Goal: Transaction & Acquisition: Book appointment/travel/reservation

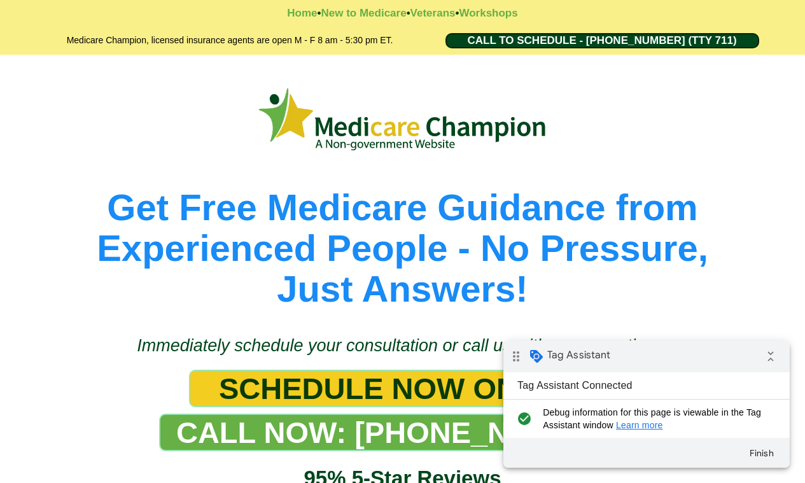
click at [463, 387] on span "SCHEDULE NOW ONLINE" at bounding box center [402, 388] width 367 height 35
click at [321, 387] on span "SCHEDULE NOW ONLINE" at bounding box center [402, 388] width 367 height 35
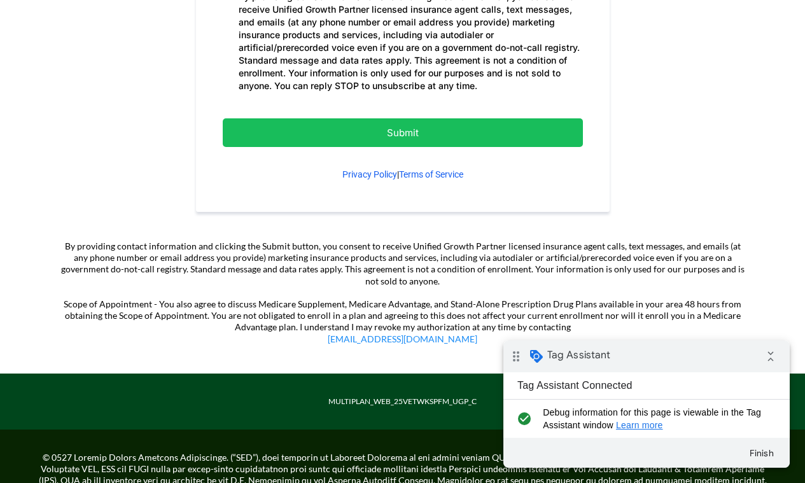
scroll to position [955, 0]
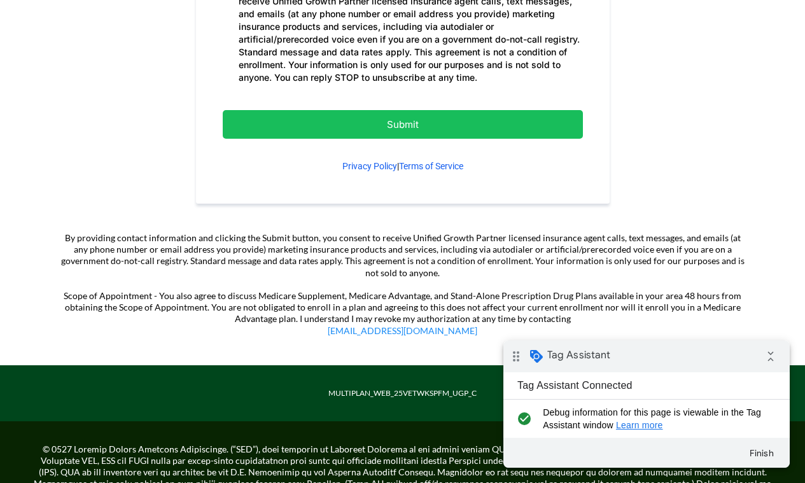
click at [374, 124] on p "Submit" at bounding box center [403, 124] width 297 height 17
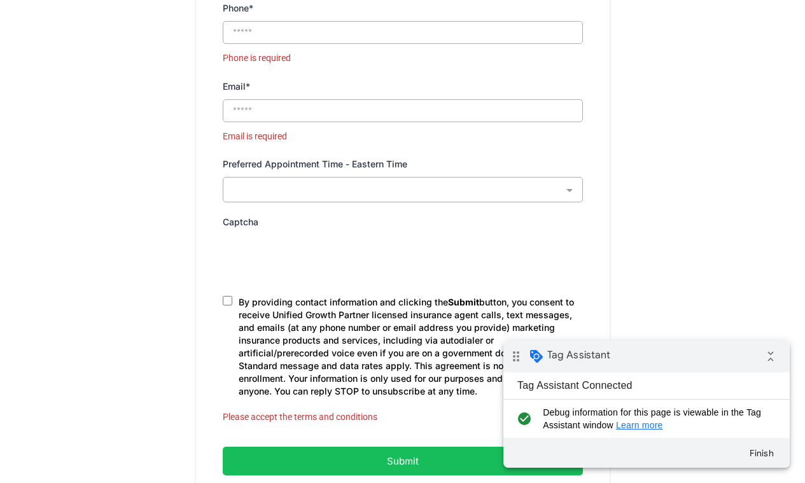
scroll to position [685, 0]
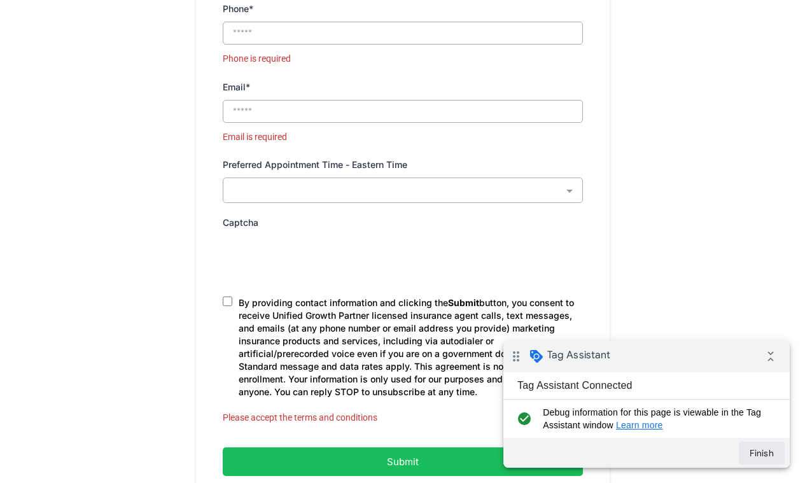
click at [763, 446] on button "Finish" at bounding box center [762, 453] width 46 height 23
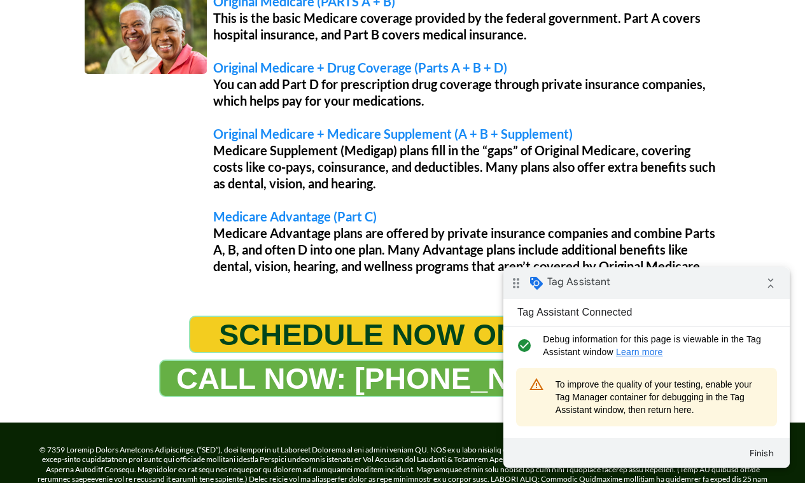
scroll to position [1262, 0]
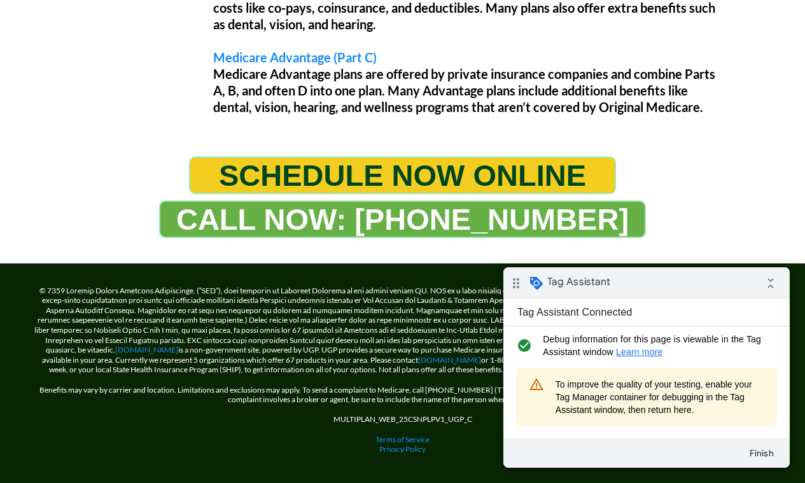
click at [416, 172] on span "SCHEDULE NOW ONLINE" at bounding box center [402, 175] width 367 height 35
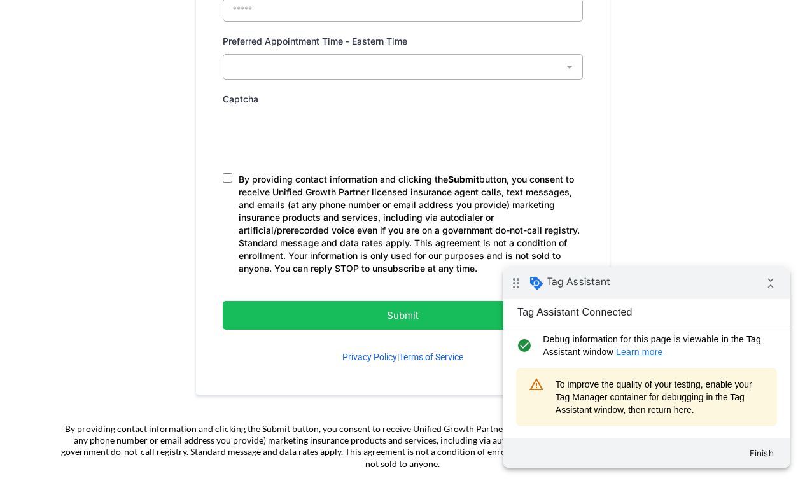
click at [409, 316] on p "Submit" at bounding box center [403, 315] width 297 height 17
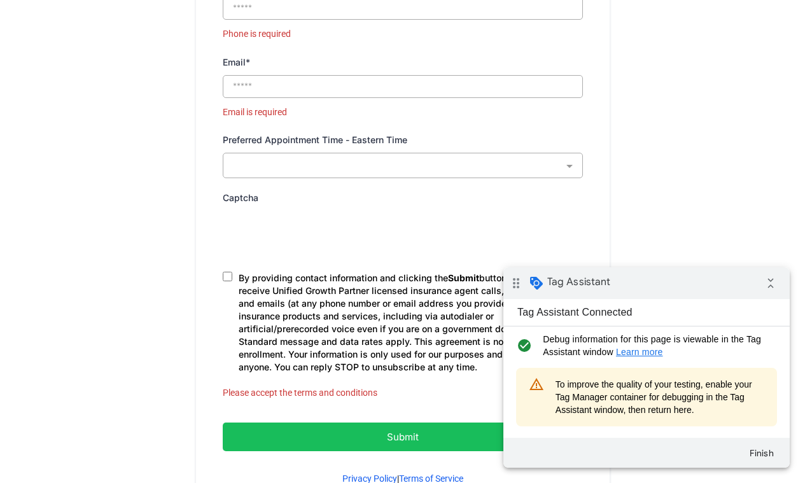
scroll to position [685, 0]
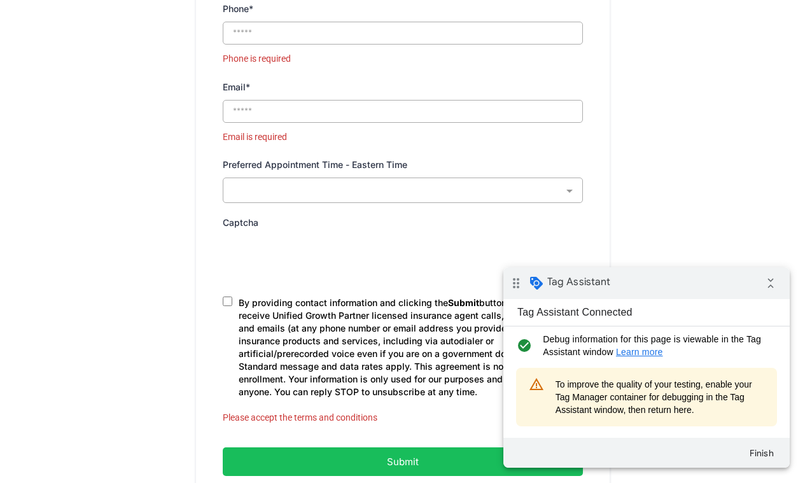
click at [388, 455] on p "Submit" at bounding box center [403, 461] width 297 height 17
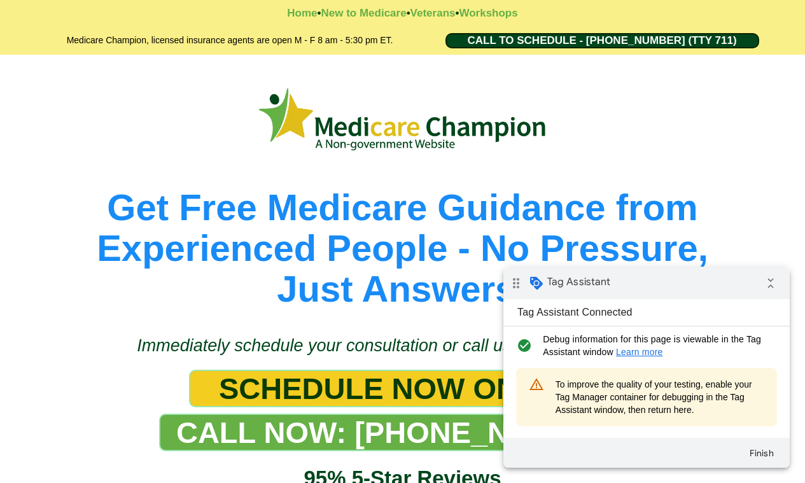
drag, startPoint x: 0, startPoint y: 0, endPoint x: 492, endPoint y: 379, distance: 621.4
click at [492, 379] on span "SCHEDULE NOW ONLINE" at bounding box center [402, 388] width 367 height 35
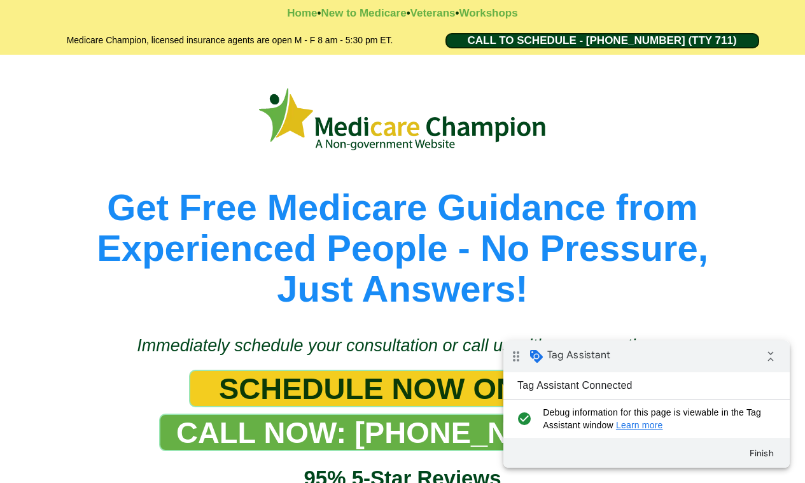
click at [348, 388] on span "SCHEDULE NOW ONLINE" at bounding box center [402, 388] width 367 height 35
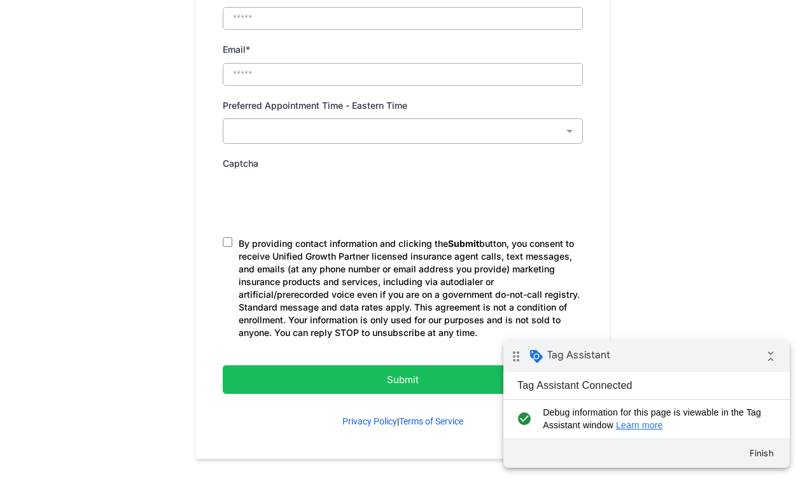
scroll to position [891, 0]
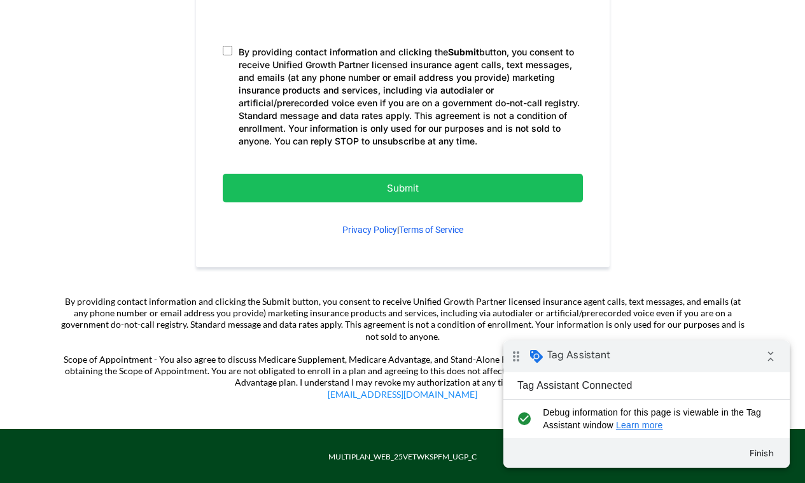
click at [389, 189] on p "Submit" at bounding box center [403, 188] width 297 height 17
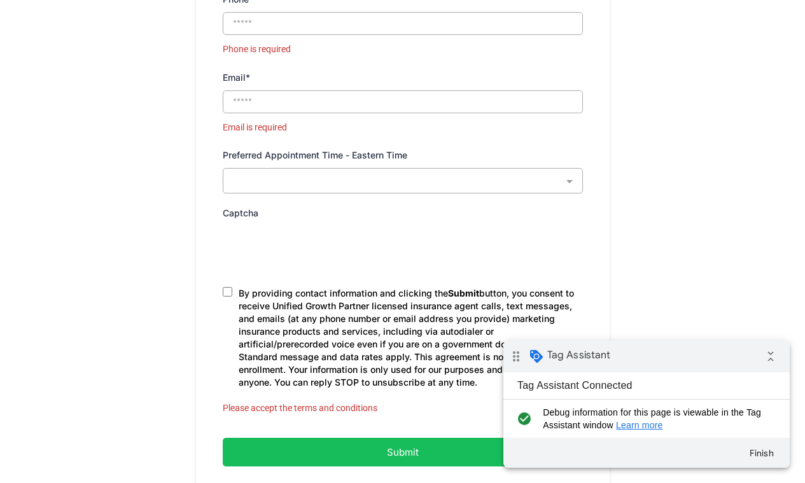
scroll to position [685, 0]
